Goal: Navigation & Orientation: Find specific page/section

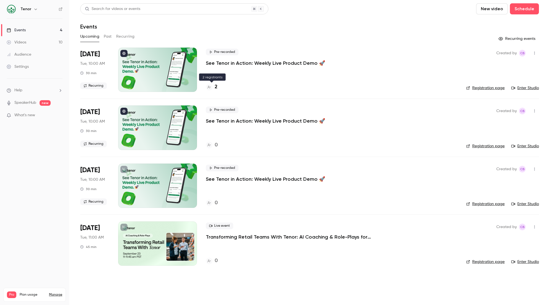
click at [210, 88] on icon at bounding box center [208, 86] width 3 height 3
click at [21, 122] on ul "Help SpeakerHub new What's new" at bounding box center [34, 103] width 69 height 49
click at [36, 110] on ul "Help SpeakerHub new What's new" at bounding box center [34, 103] width 69 height 49
click at [26, 116] on span "What's new" at bounding box center [24, 115] width 21 height 6
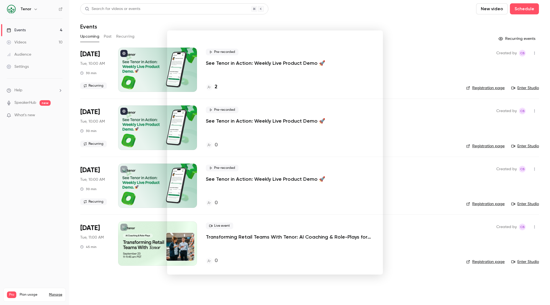
click at [412, 85] on div at bounding box center [275, 152] width 550 height 305
